Goal: Task Accomplishment & Management: Manage account settings

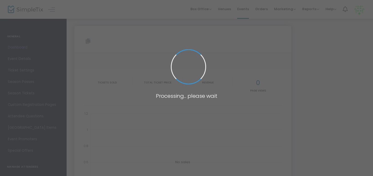
type input "https://www.simpletix.com/e/leash-skills-reactivity-workshop-tickets-227548"
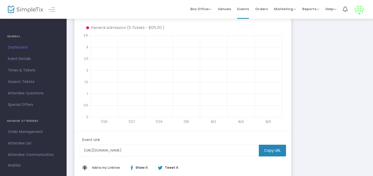
scroll to position [27, 0]
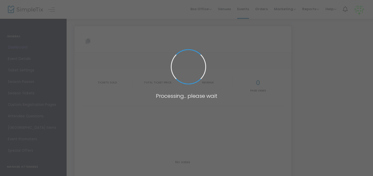
type input "https://www.simpletix.com/e/leash-skills-reactivity-workshop-tickets-227548"
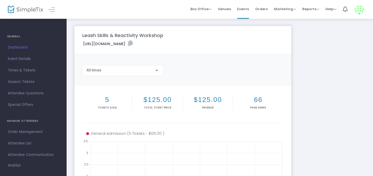
drag, startPoint x: 82, startPoint y: 35, endPoint x: 172, endPoint y: 36, distance: 89.3
click at [172, 36] on div "Leash Skills & Reactivity Workshop" at bounding box center [183, 35] width 206 height 7
copy m-panel-title "Leash Skills & Reactivity Workshop"
click at [24, 142] on span "Attendee List" at bounding box center [33, 143] width 51 height 7
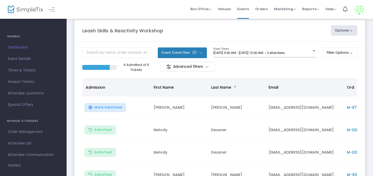
scroll to position [24, 0]
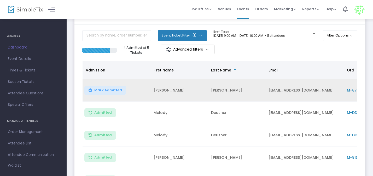
click at [111, 92] on span "Mark Admitted" at bounding box center [108, 90] width 28 height 4
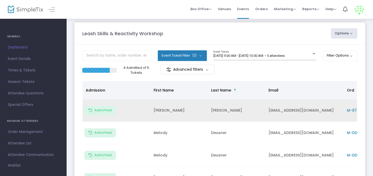
scroll to position [0, 0]
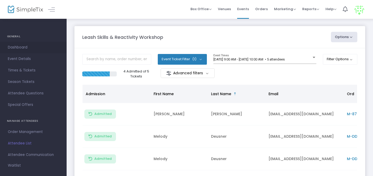
click at [25, 47] on span "Dashboard" at bounding box center [33, 47] width 51 height 7
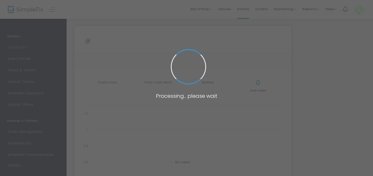
type input "https://www.simpletix.com/e/leash-skills-reactivity-workshop-tickets-227548"
